Goal: Task Accomplishment & Management: Use online tool/utility

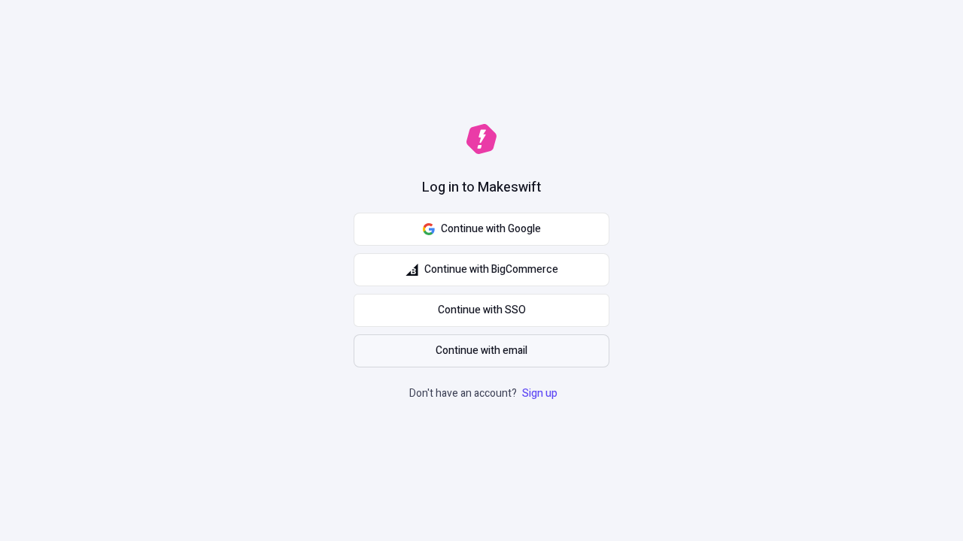
click at [481, 351] on span "Continue with email" at bounding box center [481, 351] width 92 height 17
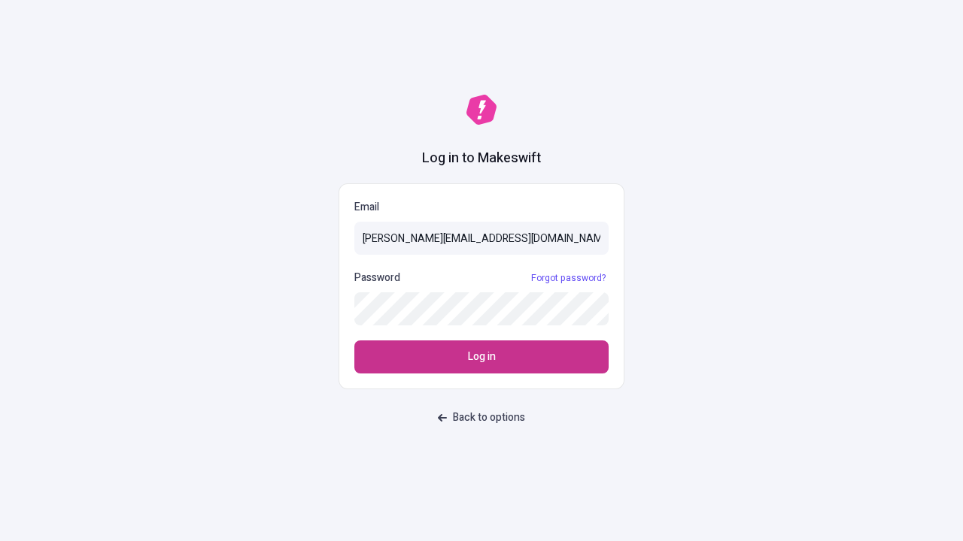
click at [481, 357] on span "Log in" at bounding box center [482, 357] width 28 height 17
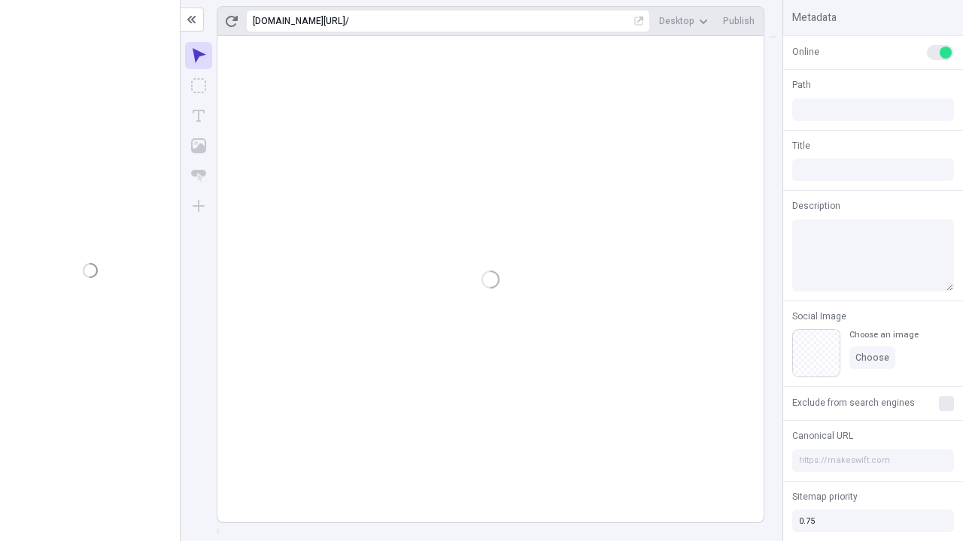
type input "/deep-link-acidus"
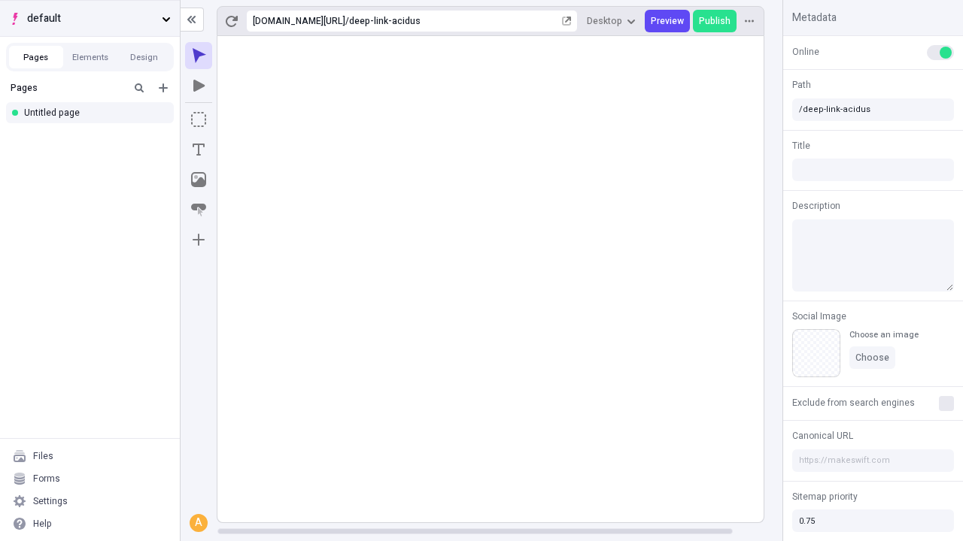
click at [89, 18] on span "default" at bounding box center [91, 19] width 129 height 17
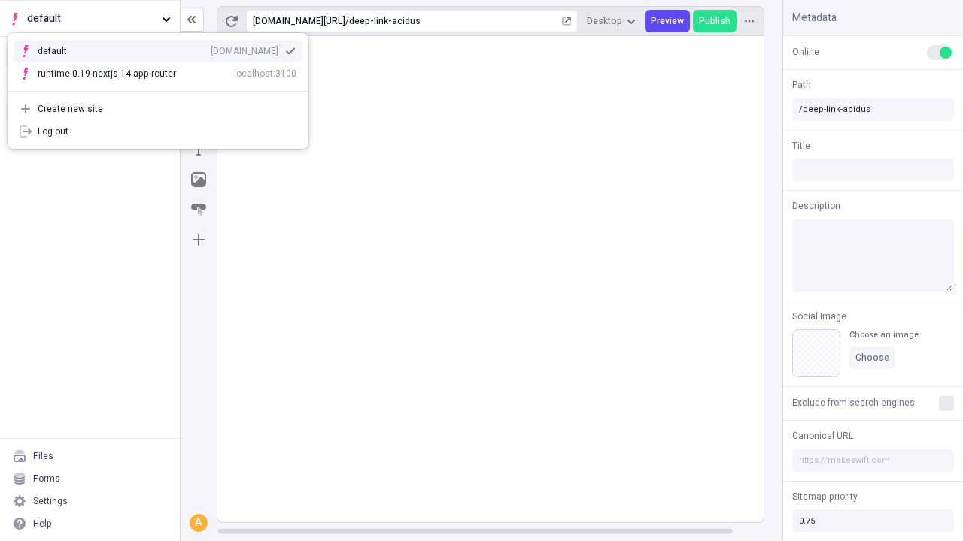
click at [158, 109] on div "Create new site" at bounding box center [167, 109] width 259 height 12
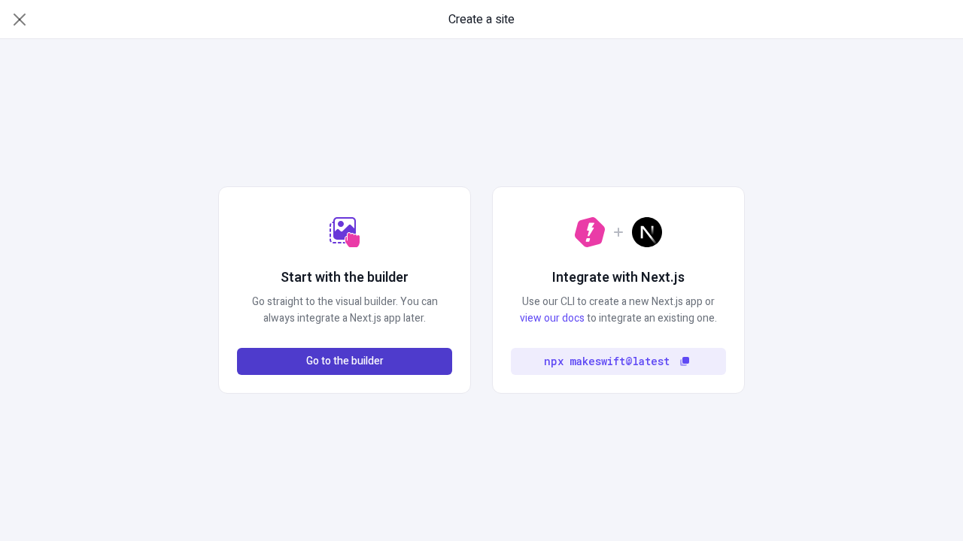
click at [344, 362] on span "Go to the builder" at bounding box center [344, 361] width 77 height 17
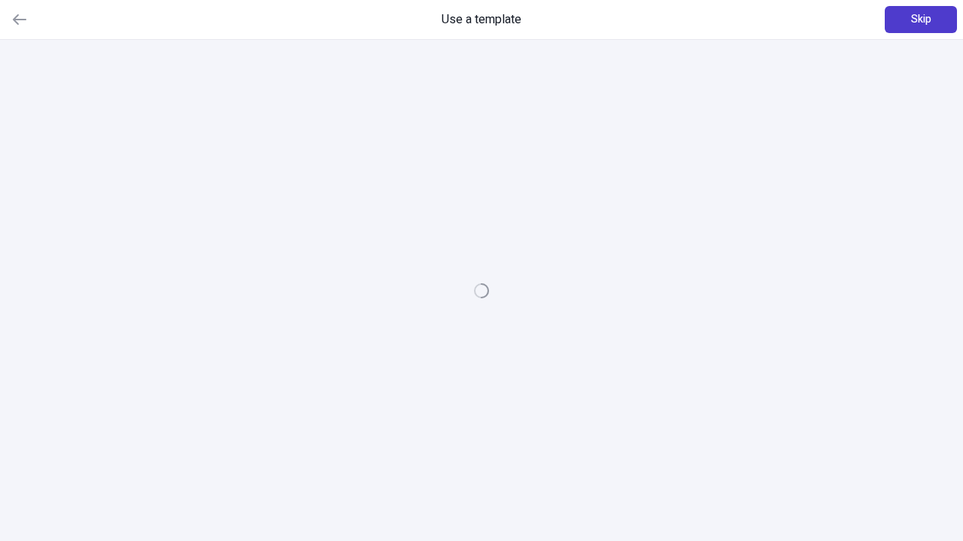
click at [920, 20] on span "Skip" at bounding box center [921, 19] width 20 height 17
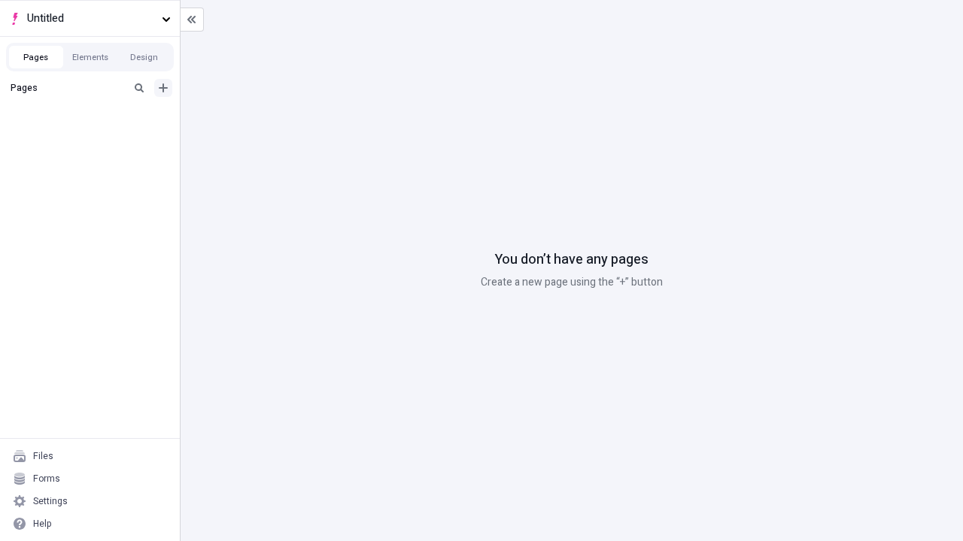
click at [163, 88] on icon "Add new" at bounding box center [163, 87] width 9 height 9
click at [94, 137] on div "Blank page" at bounding box center [94, 140] width 144 height 23
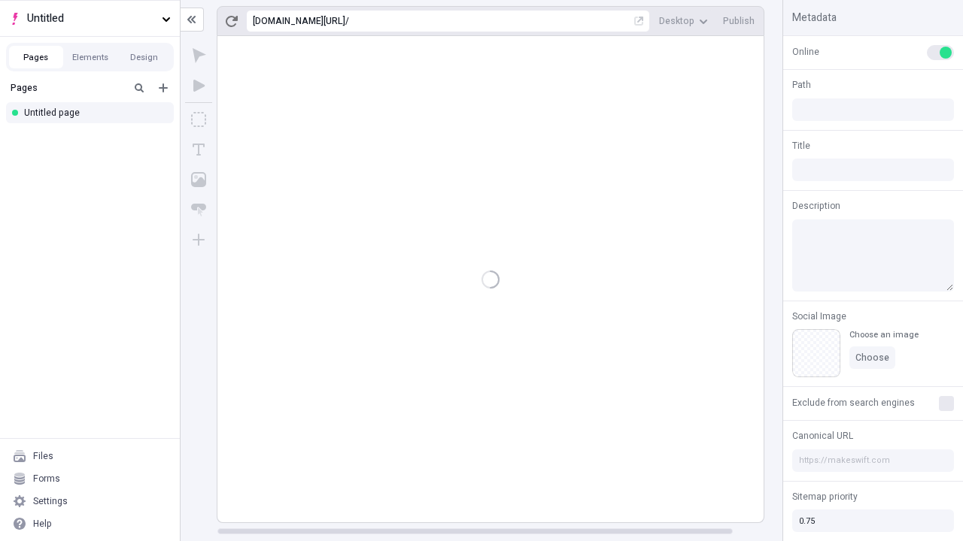
type input "/page"
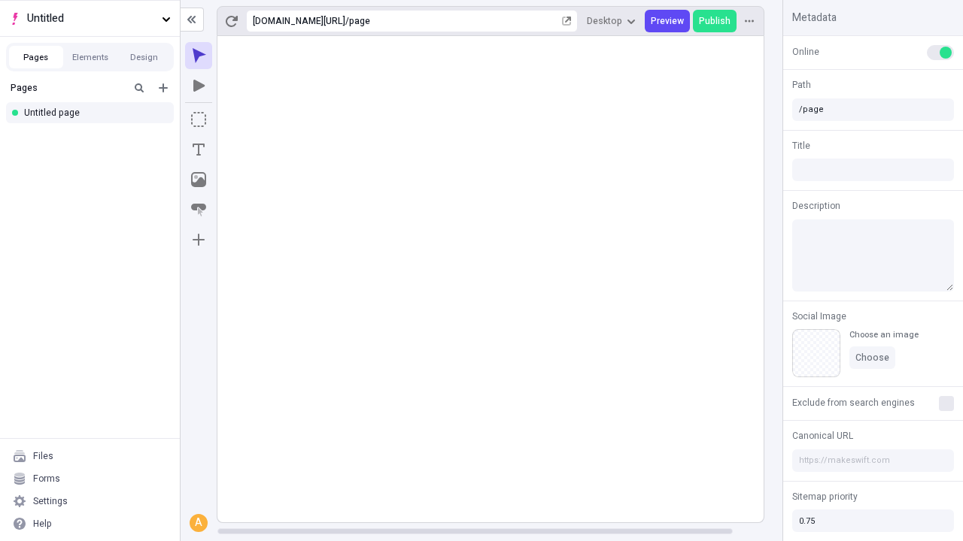
click at [199, 120] on icon "Box" at bounding box center [198, 119] width 15 height 15
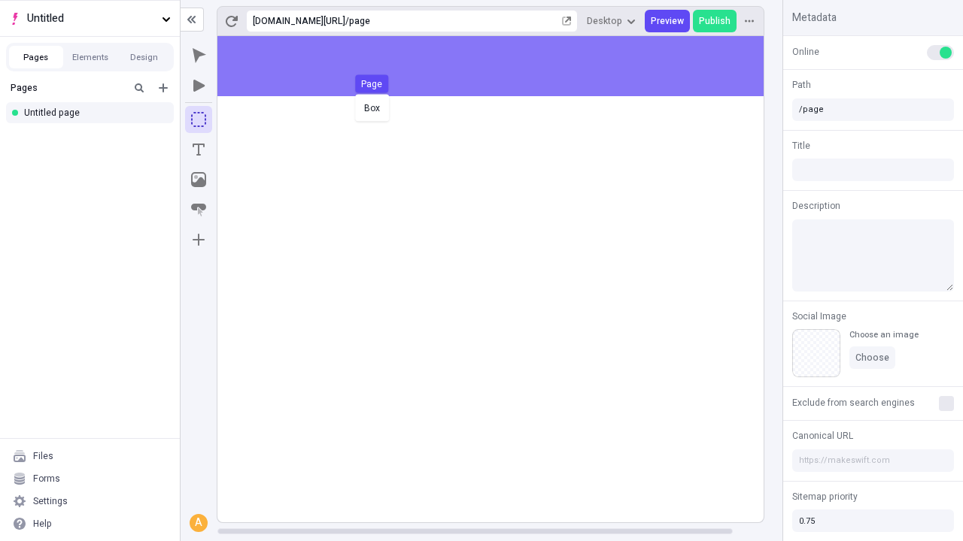
click at [505, 66] on div "Box Page" at bounding box center [481, 270] width 963 height 541
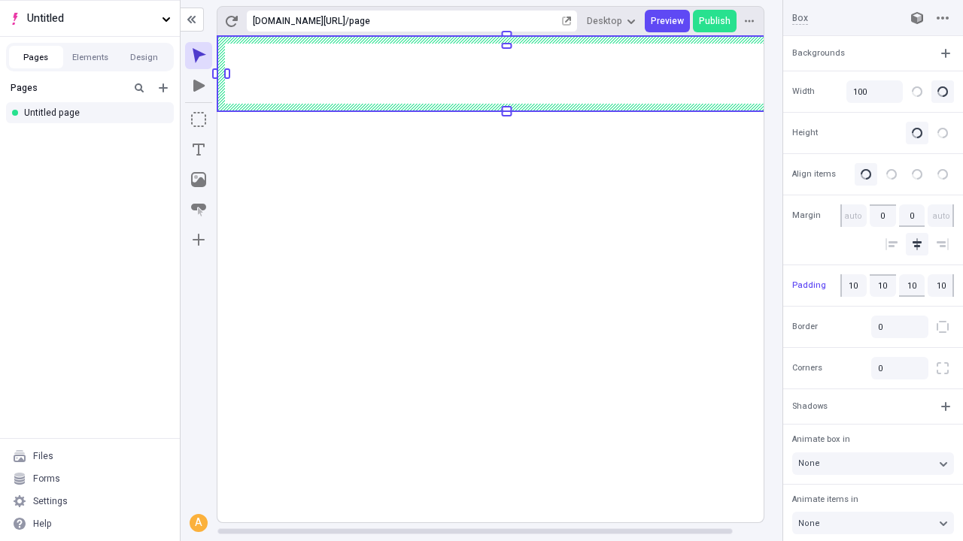
click at [199, 180] on icon "Image" at bounding box center [198, 179] width 15 height 15
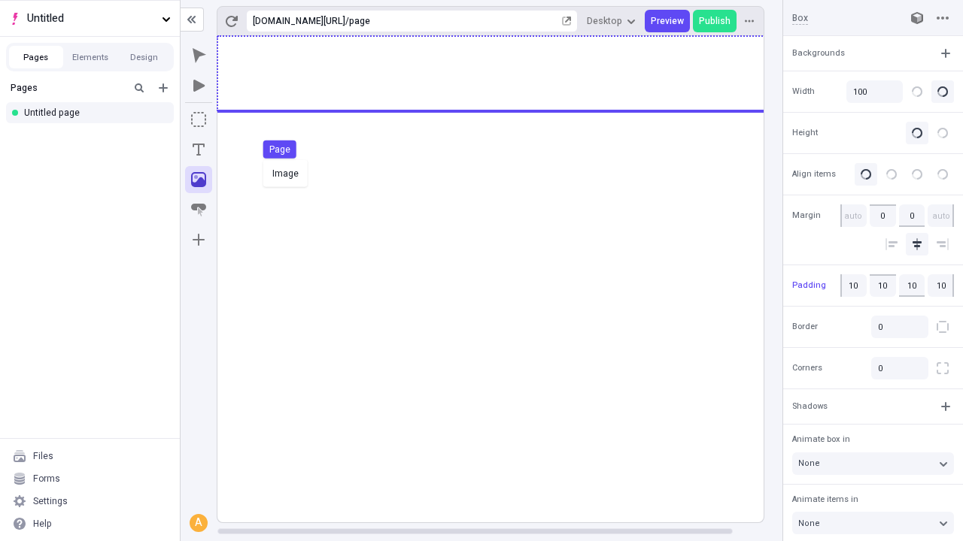
click at [505, 74] on div "Image Page" at bounding box center [481, 270] width 963 height 541
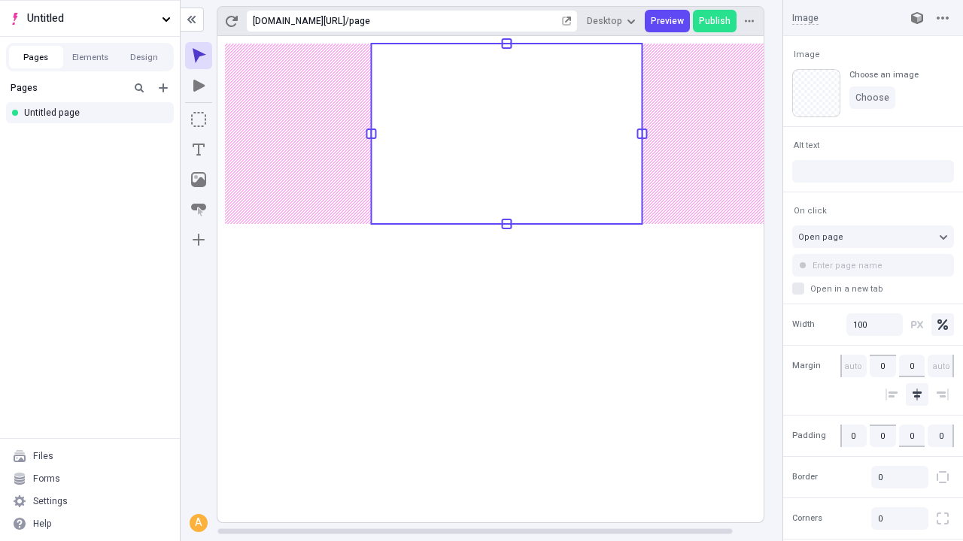
click at [199, 150] on icon "Text" at bounding box center [199, 150] width 12 height 12
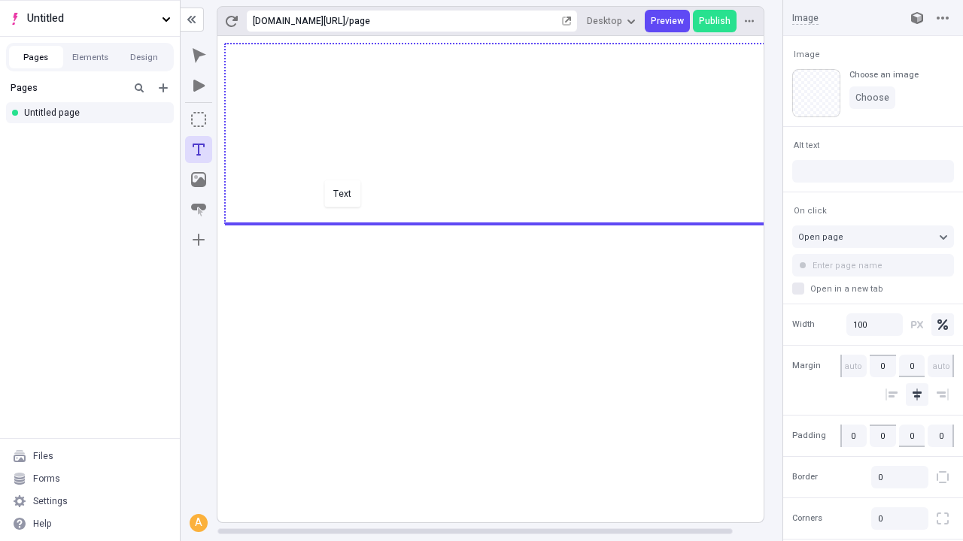
click at [505, 223] on div "Text" at bounding box center [481, 270] width 963 height 541
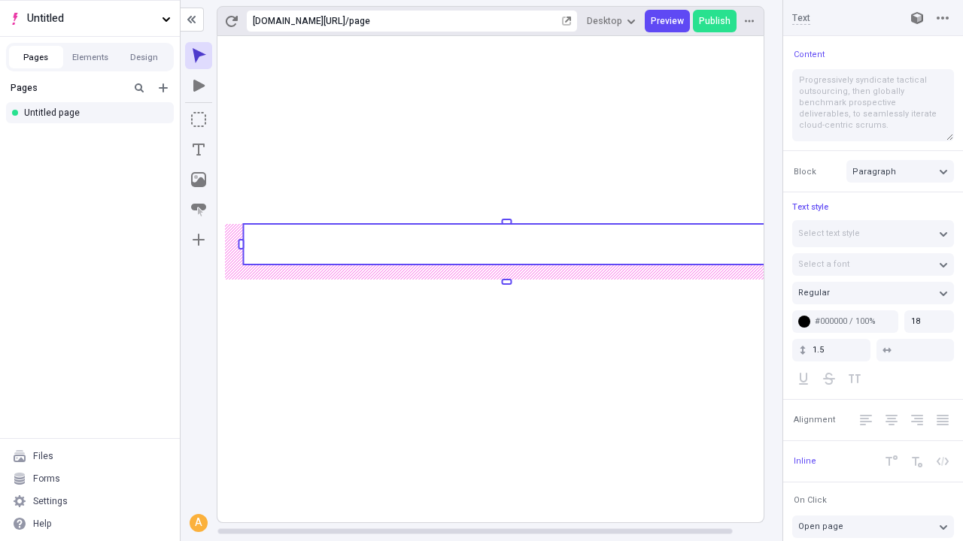
click at [505, 244] on rect at bounding box center [506, 244] width 526 height 41
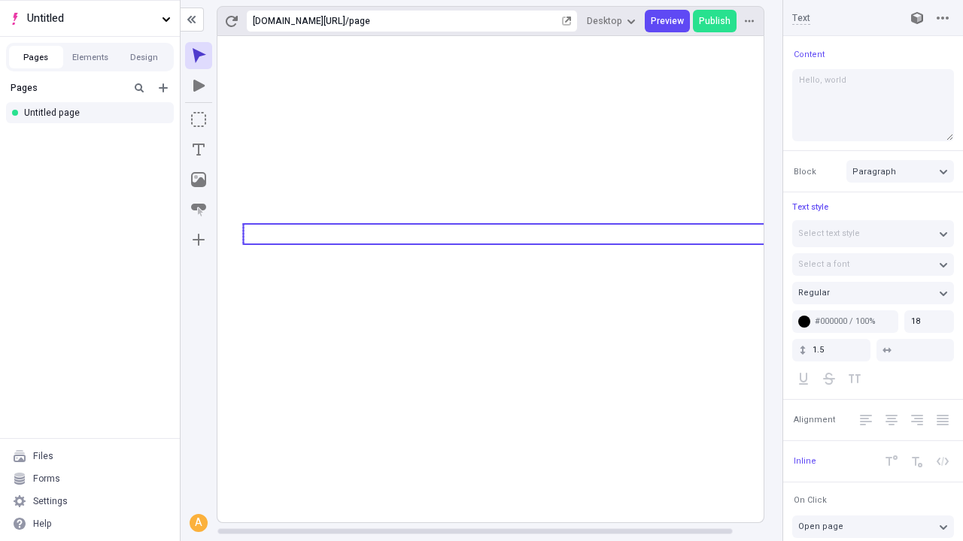
type textarea "Hello, world!"
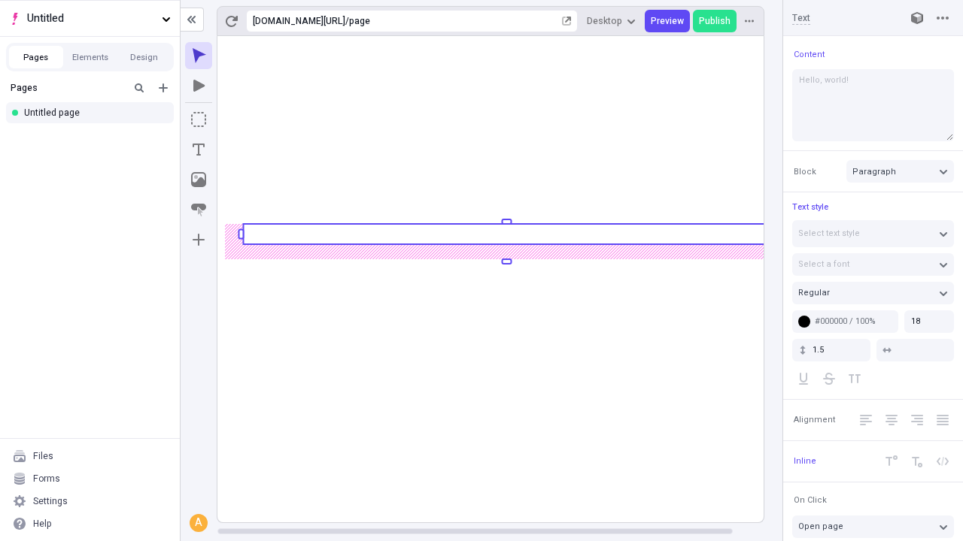
click at [199, 180] on icon "Image" at bounding box center [198, 179] width 15 height 15
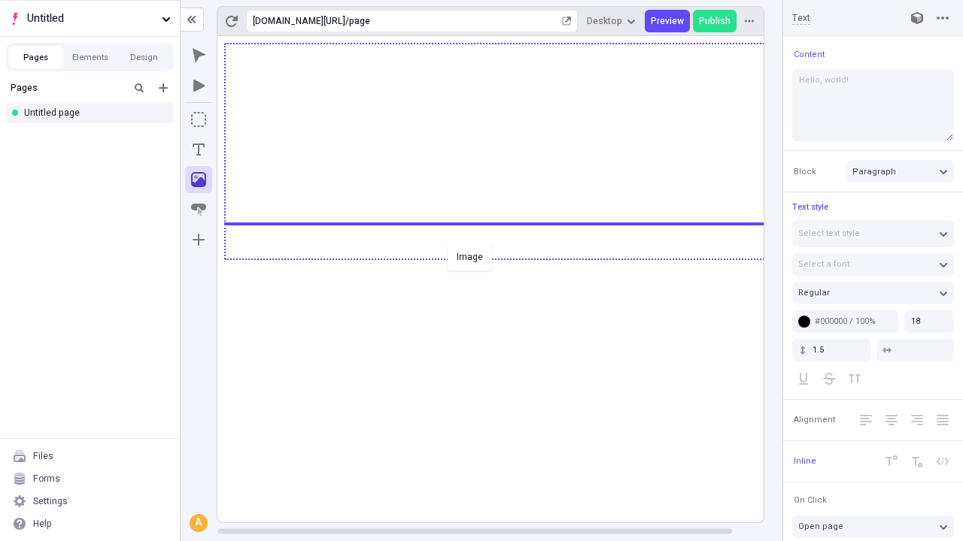
click at [505, 258] on div "Image" at bounding box center [481, 270] width 963 height 541
